Goal: Transaction & Acquisition: Obtain resource

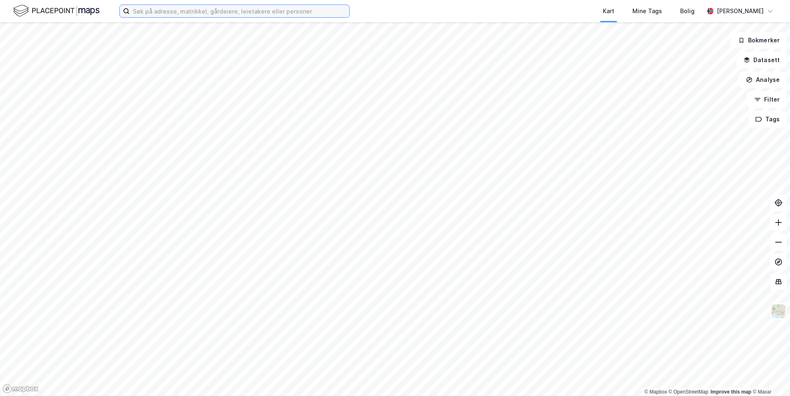
click at [202, 9] on input at bounding box center [240, 11] width 220 height 12
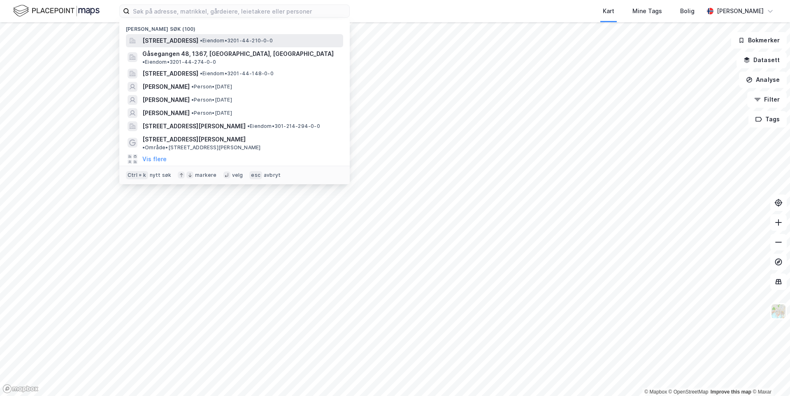
click at [198, 40] on span "[STREET_ADDRESS]" at bounding box center [170, 41] width 56 height 10
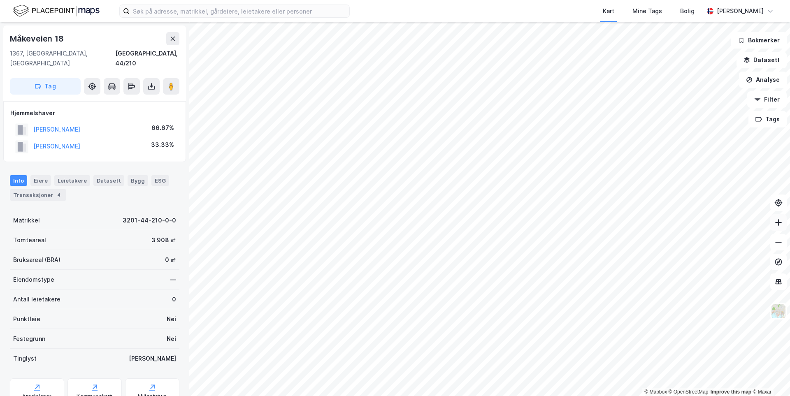
click at [779, 229] on button at bounding box center [778, 222] width 16 height 16
click at [149, 82] on button at bounding box center [151, 86] width 16 height 16
click at [138, 96] on div "Last ned grunnbok" at bounding box center [116, 102] width 88 height 13
click at [151, 82] on icon at bounding box center [151, 86] width 8 height 8
click at [135, 100] on div "Last ned grunnbok" at bounding box center [111, 103] width 48 height 7
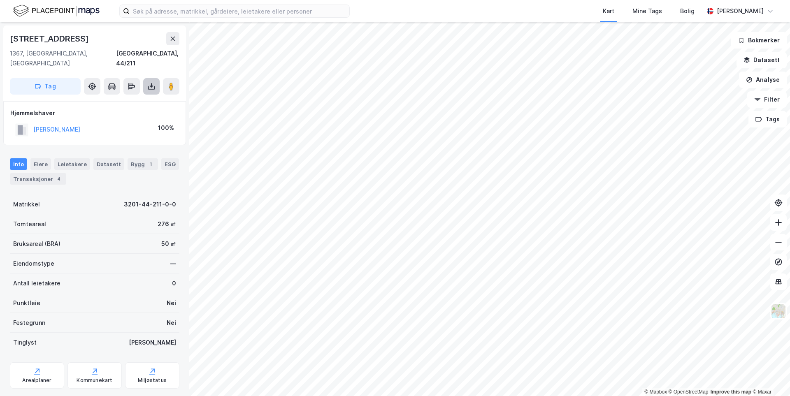
click at [153, 86] on icon at bounding box center [151, 87] width 7 height 3
click at [147, 96] on div "Last ned grunnbok" at bounding box center [116, 102] width 88 height 13
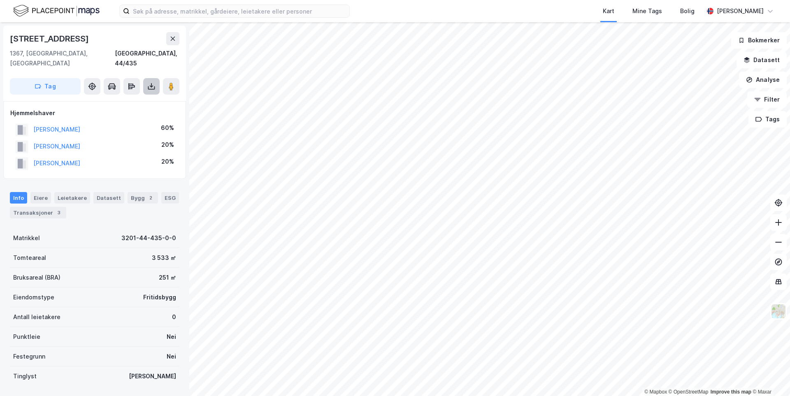
click at [150, 84] on button at bounding box center [151, 86] width 16 height 16
click at [139, 96] on div "Last ned grunnbok" at bounding box center [116, 102] width 88 height 13
